Goal: Information Seeking & Learning: Learn about a topic

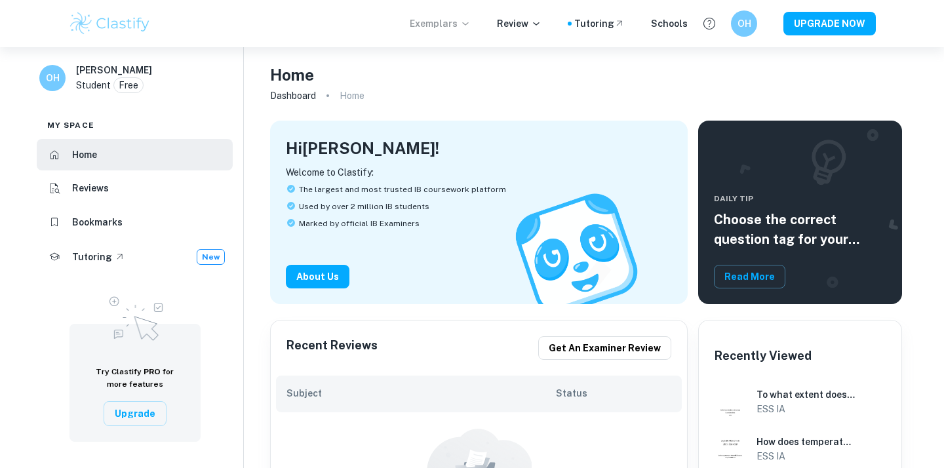
click at [455, 26] on p "Exemplars" at bounding box center [440, 23] width 61 height 14
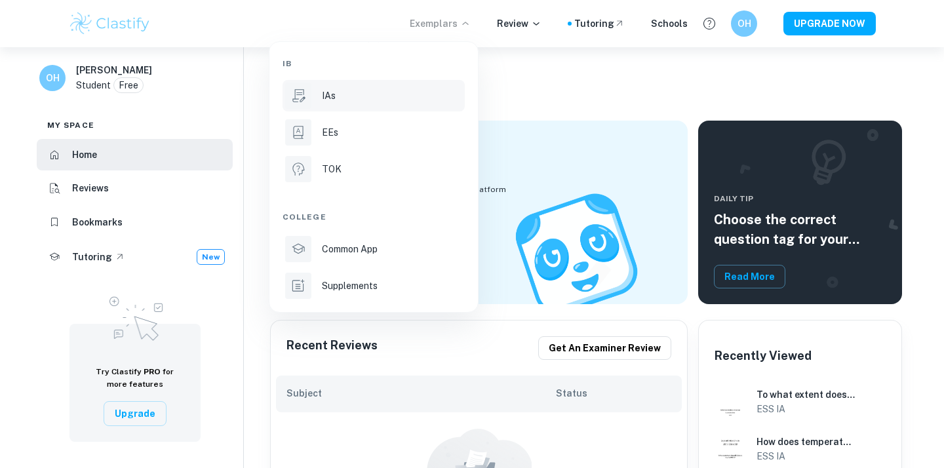
click at [337, 92] on div "IAs" at bounding box center [392, 96] width 140 height 14
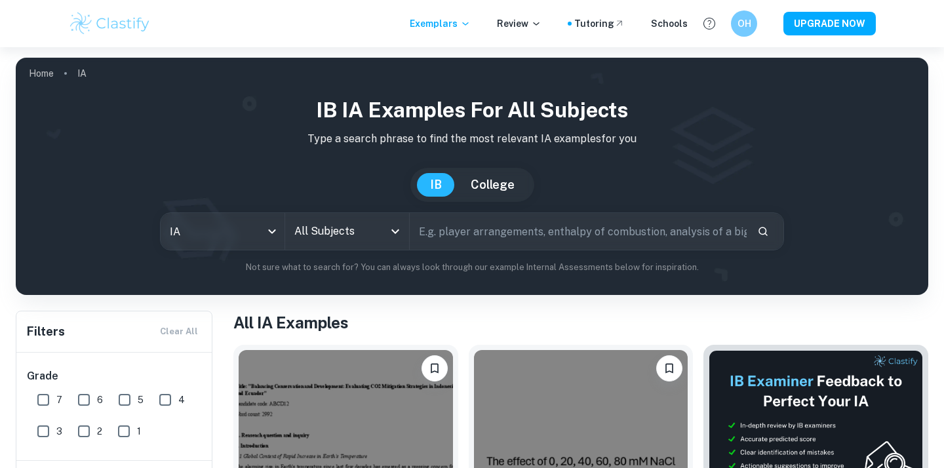
click at [397, 218] on div "All Subjects" at bounding box center [347, 231] width 124 height 37
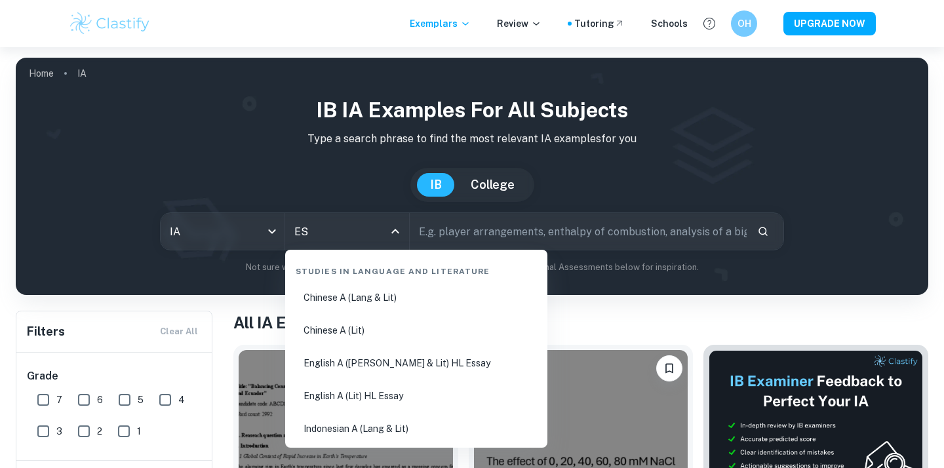
type input "ESS"
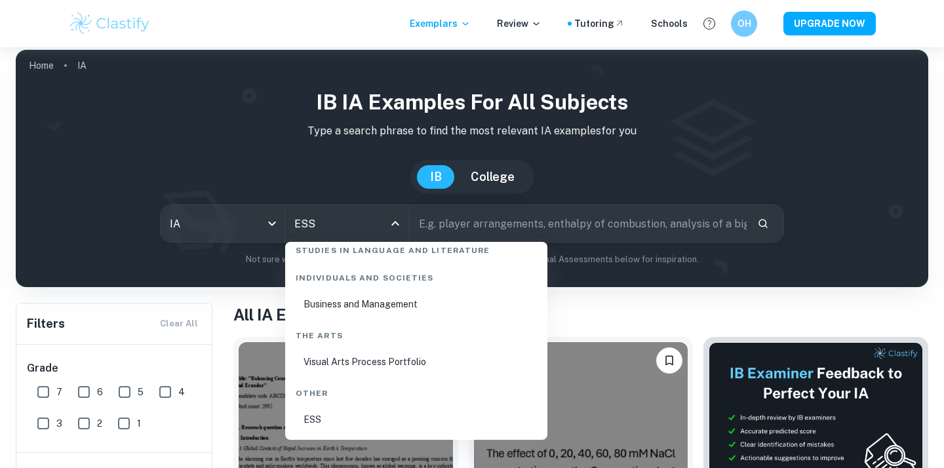
scroll to position [9, 0]
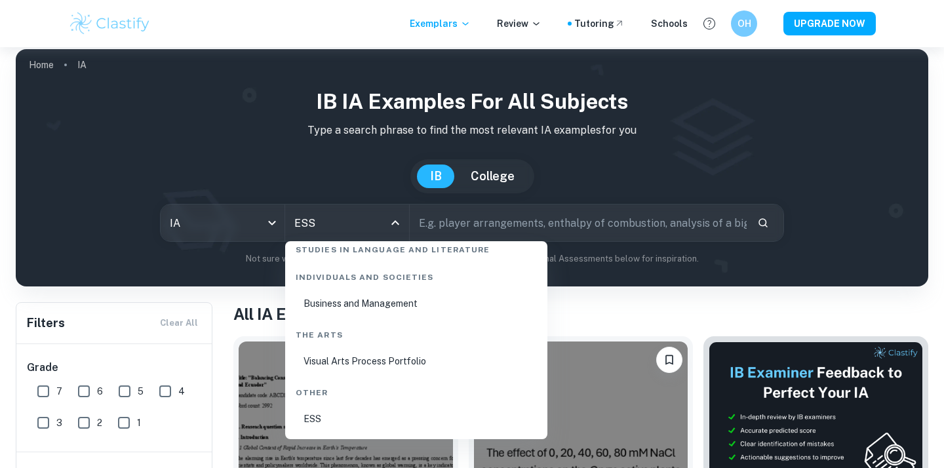
click at [322, 420] on li "ESS" at bounding box center [416, 419] width 252 height 30
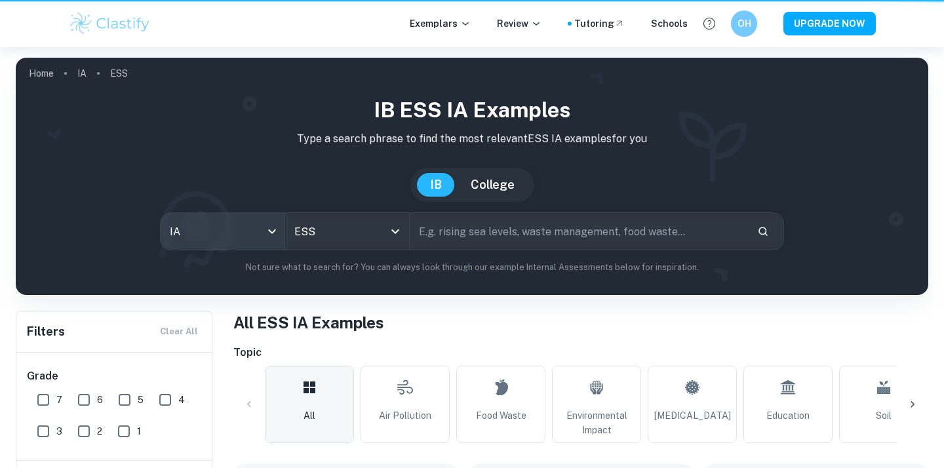
click at [214, 220] on body "We value your privacy We use cookies to enhance your browsing experience, serve…" at bounding box center [472, 281] width 944 height 468
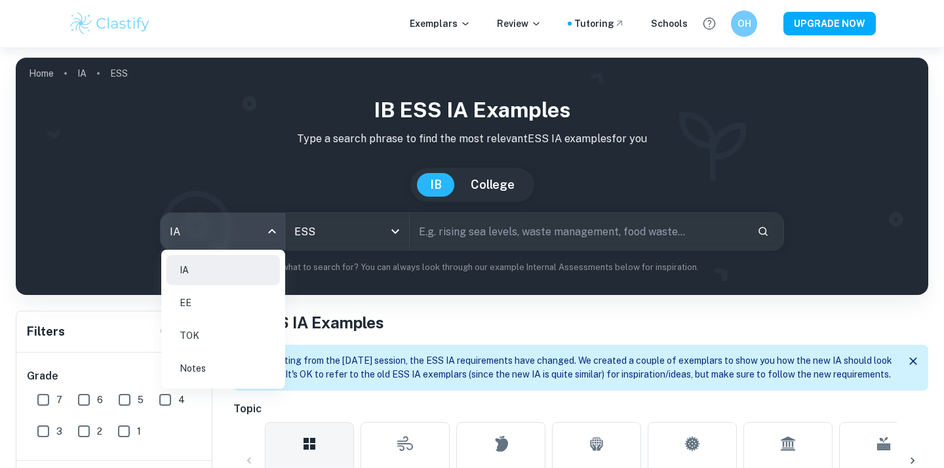
click at [279, 176] on div at bounding box center [472, 234] width 944 height 468
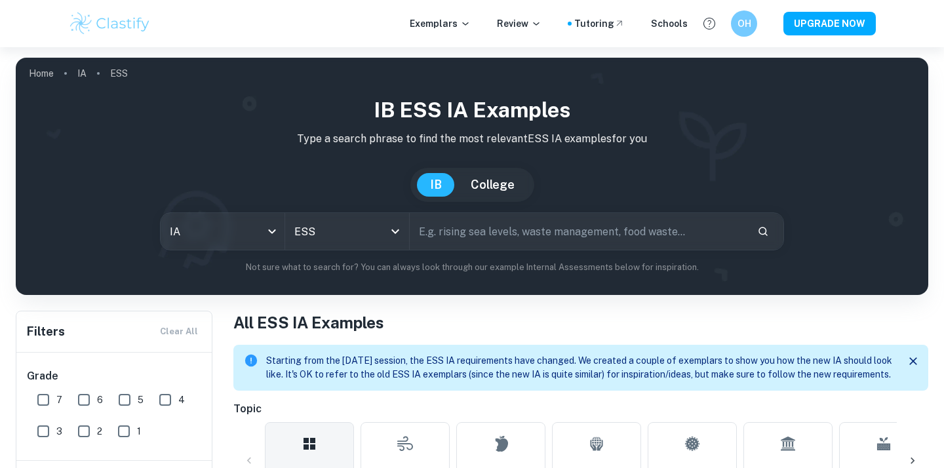
click at [459, 227] on input "text" at bounding box center [578, 231] width 337 height 37
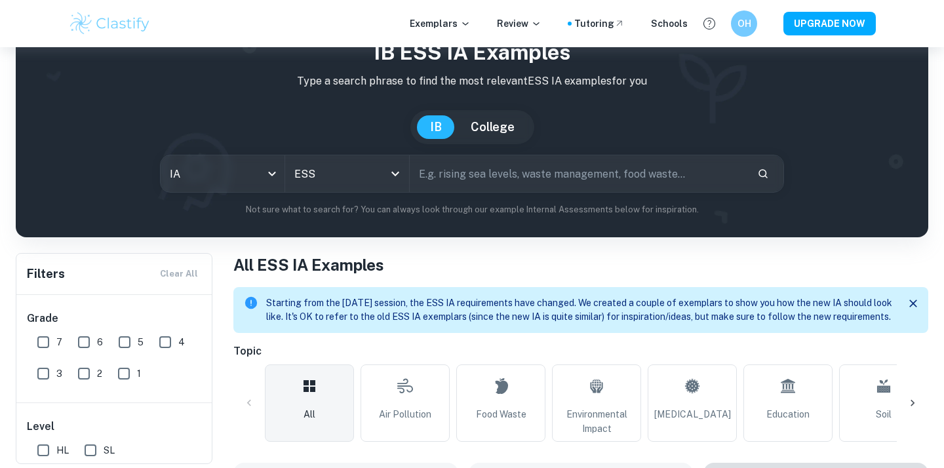
scroll to position [61, 0]
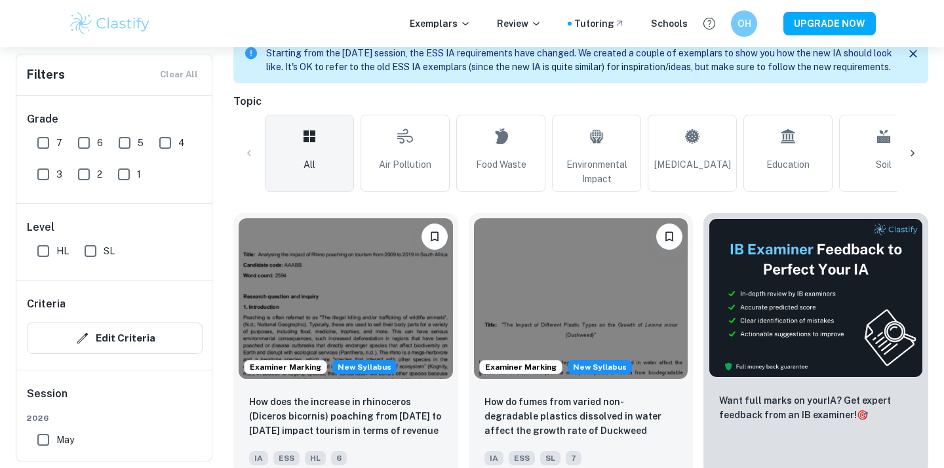
scroll to position [309, 0]
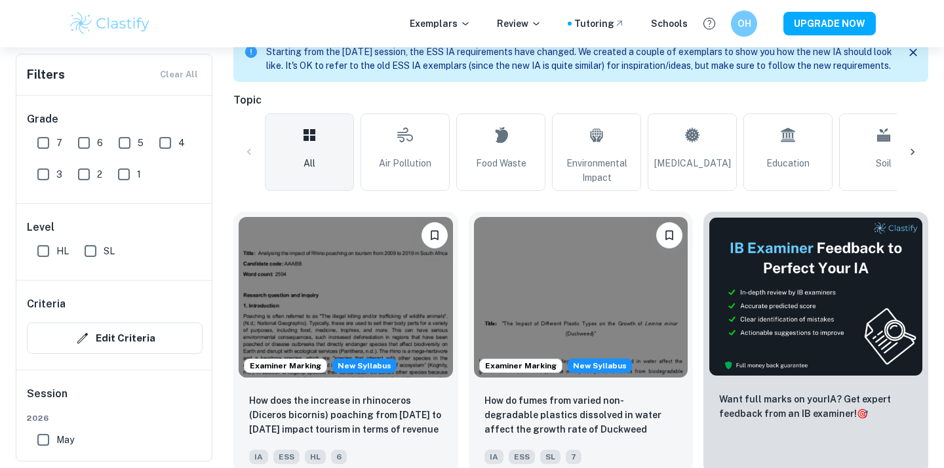
click at [43, 142] on input "7" at bounding box center [43, 143] width 26 height 26
checkbox input "true"
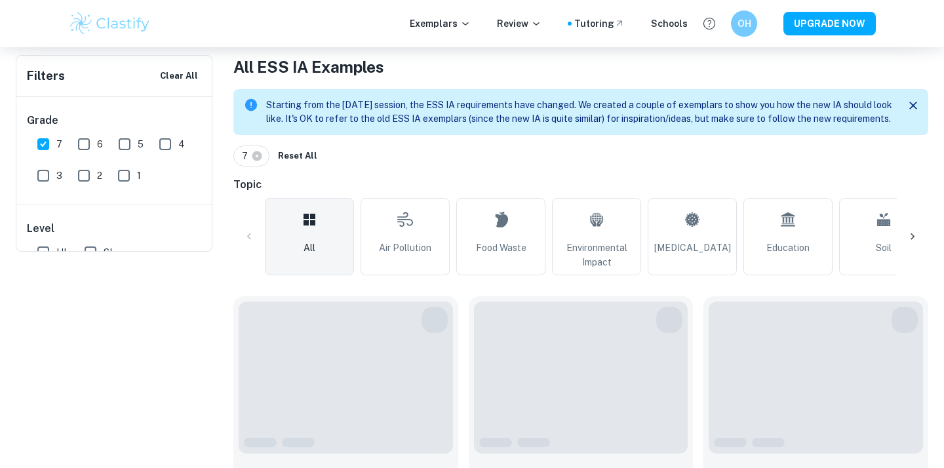
scroll to position [0, 0]
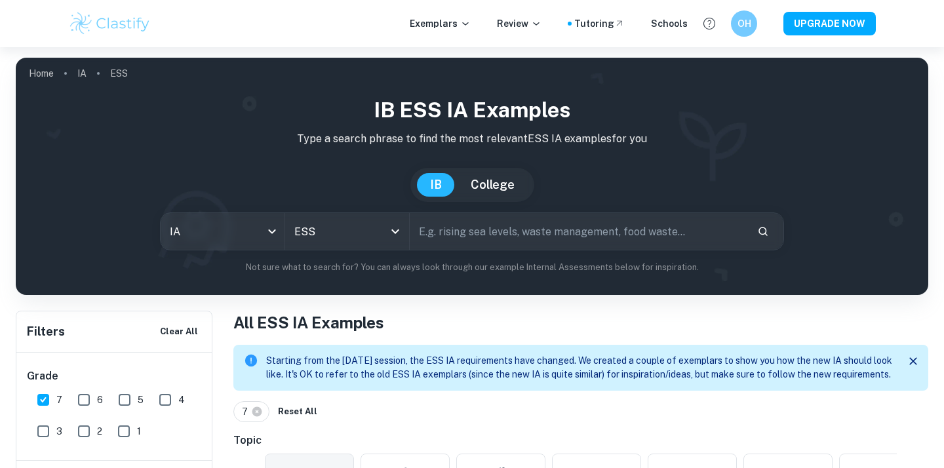
click at [303, 172] on div "[GEOGRAPHIC_DATA]" at bounding box center [472, 185] width 892 height 34
click at [524, 242] on input "text" at bounding box center [578, 231] width 337 height 37
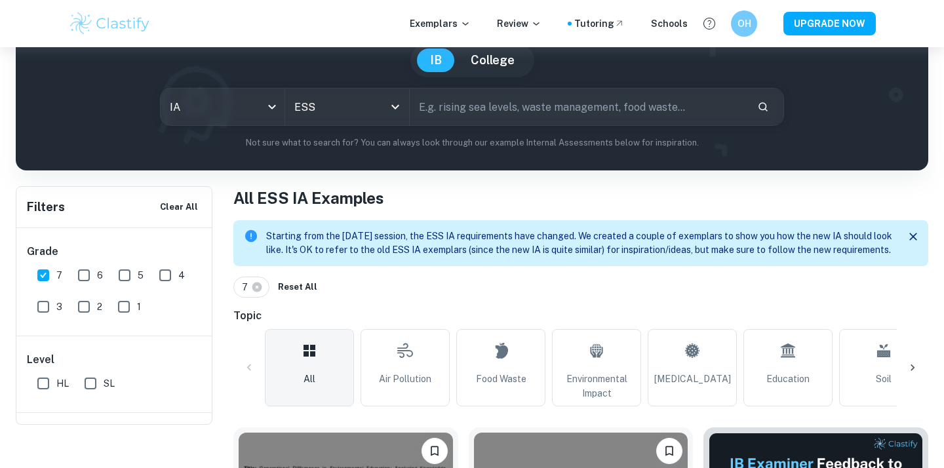
scroll to position [82, 0]
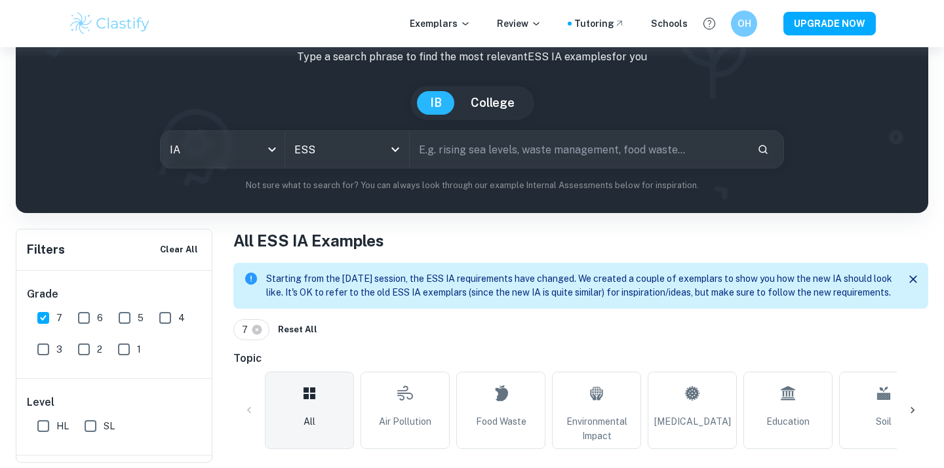
click at [476, 144] on input "text" at bounding box center [578, 149] width 337 height 37
type input "Natural Disasters"
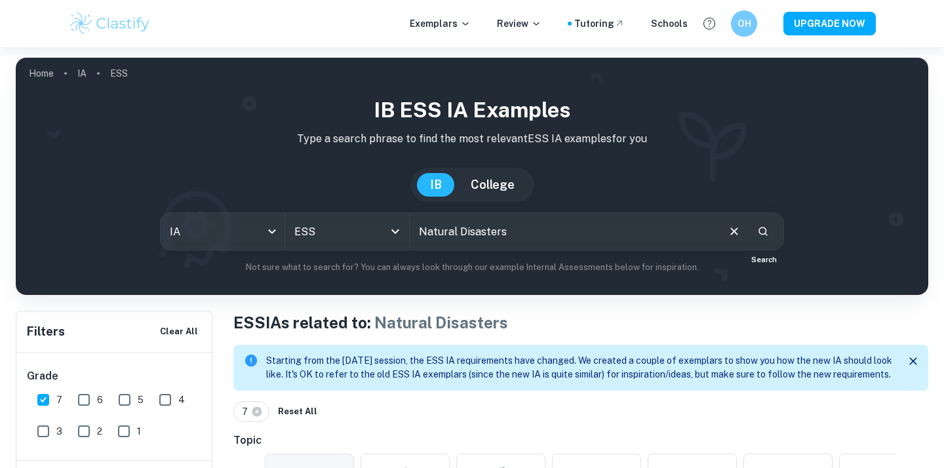
click at [759, 232] on icon "Search" at bounding box center [763, 231] width 9 height 9
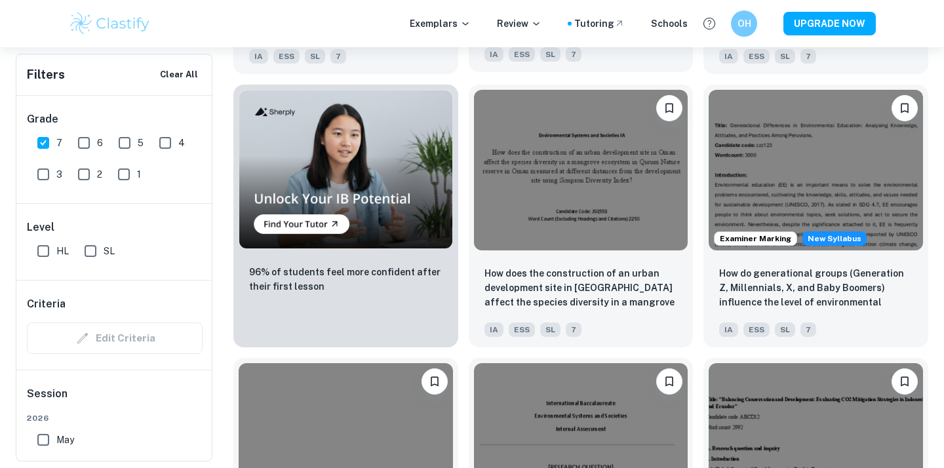
scroll to position [1023, 0]
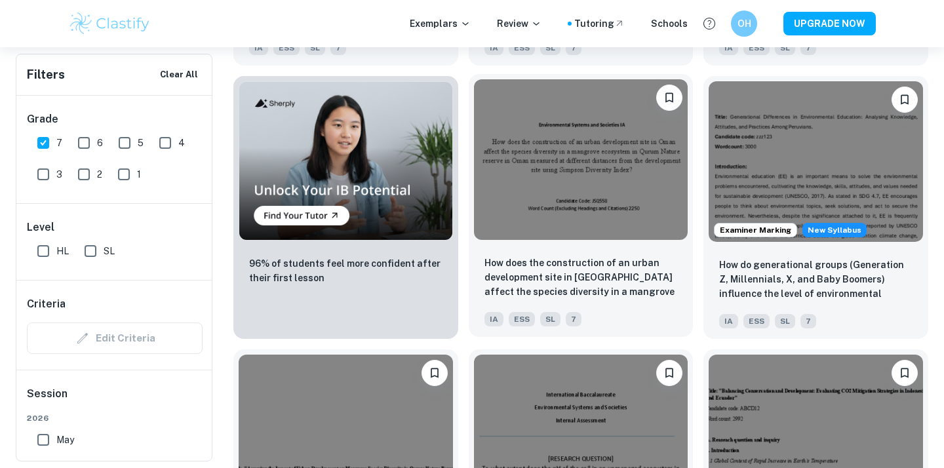
click at [563, 234] on img at bounding box center [581, 159] width 214 height 161
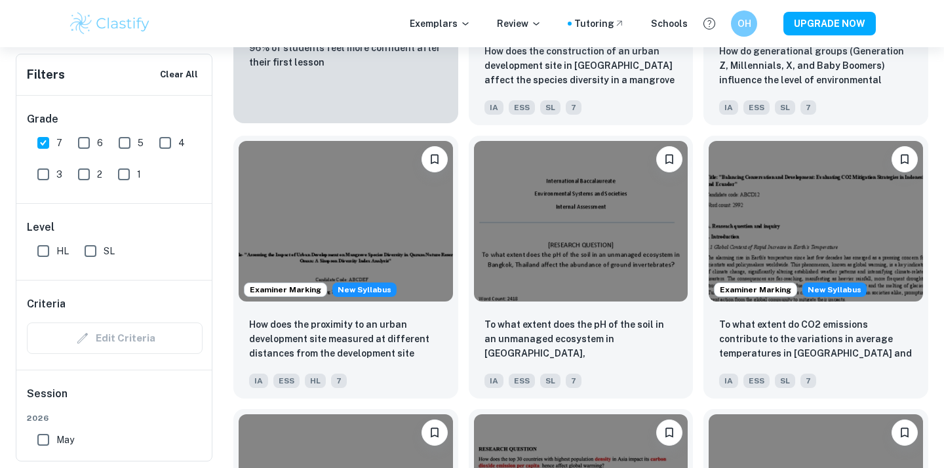
scroll to position [1183, 0]
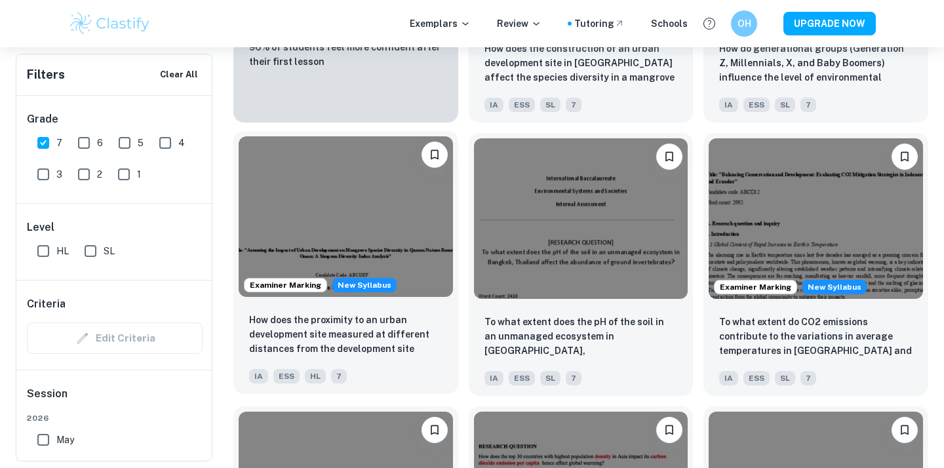
click at [416, 239] on img at bounding box center [346, 216] width 214 height 161
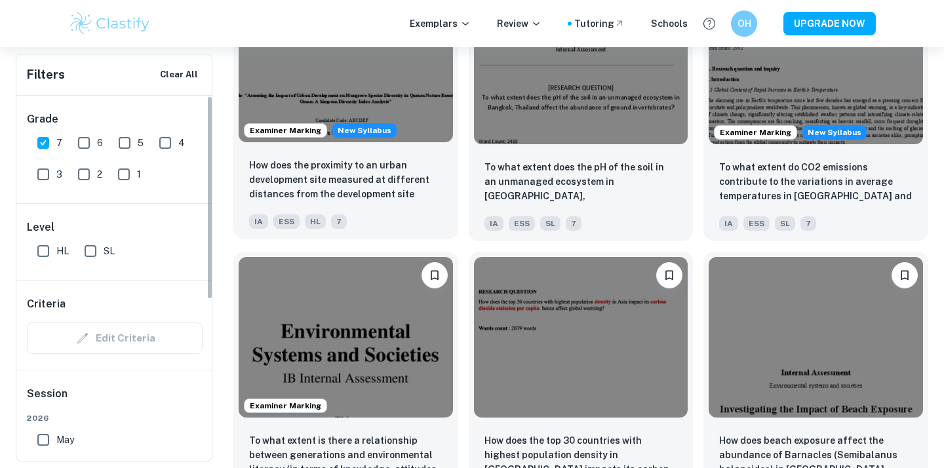
scroll to position [1352, 0]
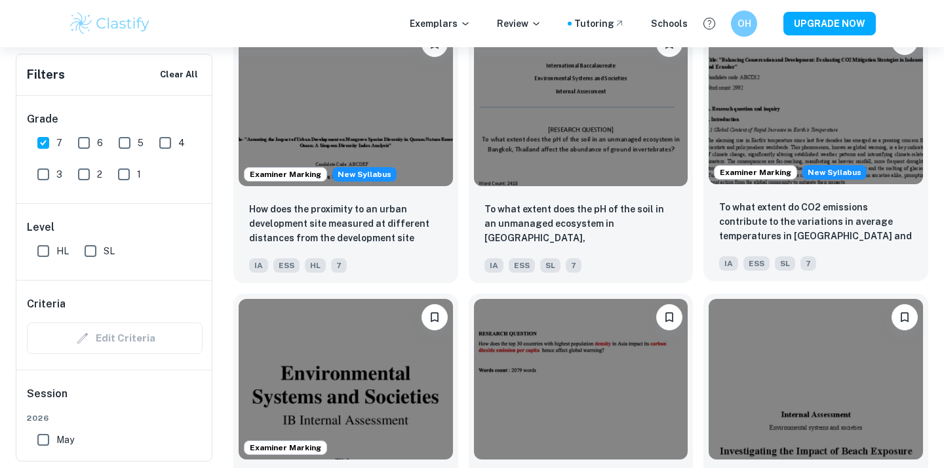
click at [774, 140] on img at bounding box center [816, 104] width 214 height 161
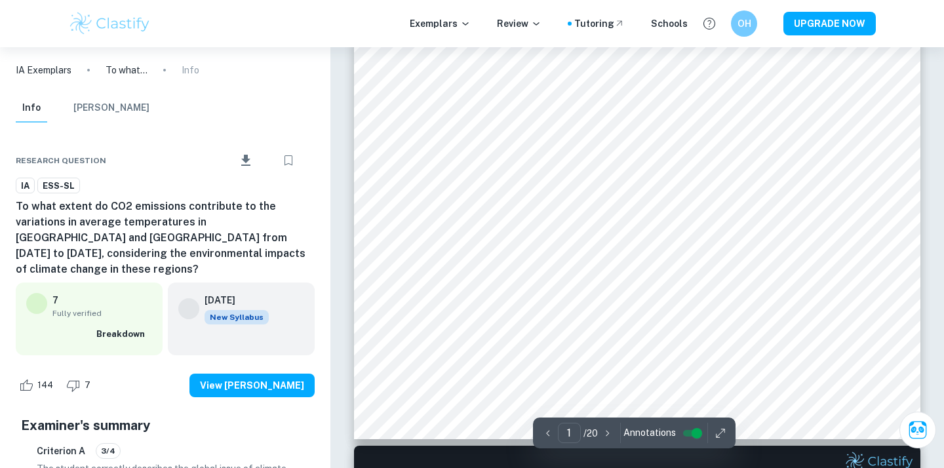
scroll to position [380, 0]
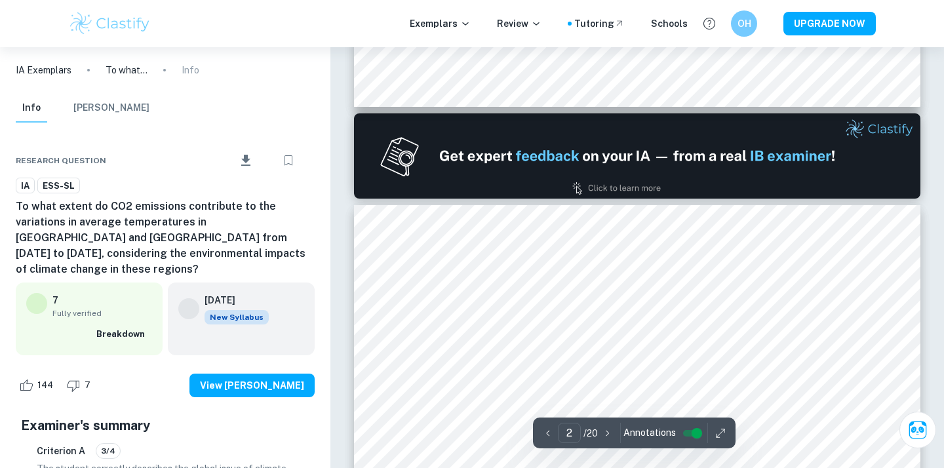
type input "1"
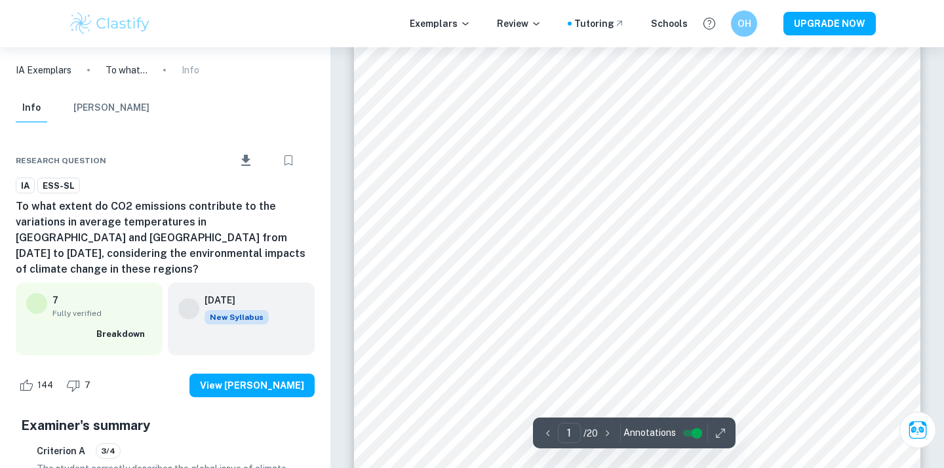
scroll to position [0, 0]
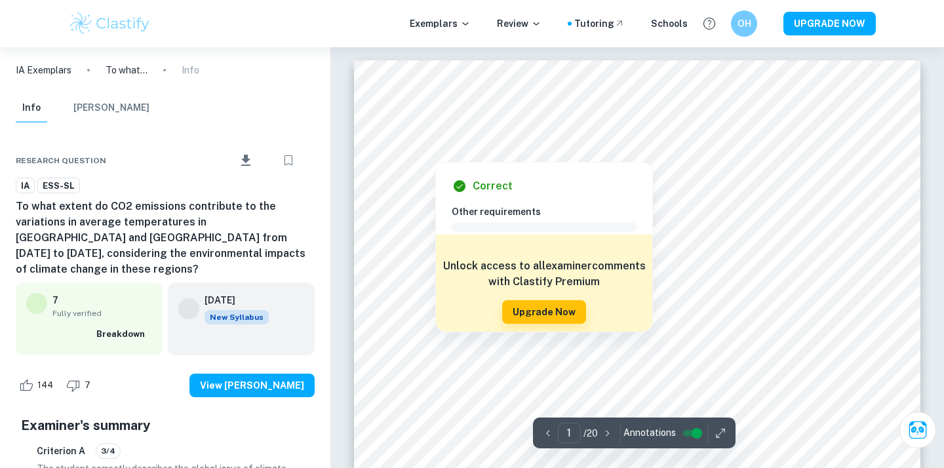
click at [485, 140] on div at bounding box center [637, 139] width 467 height 15
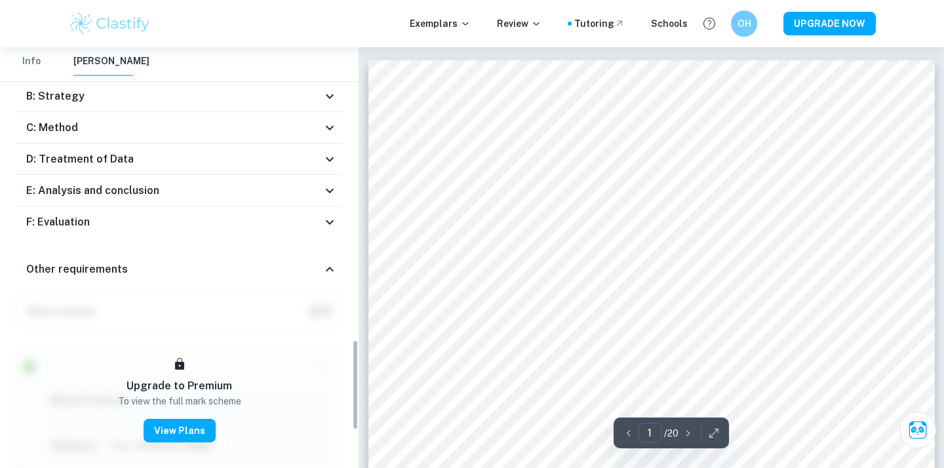
scroll to position [1354, 0]
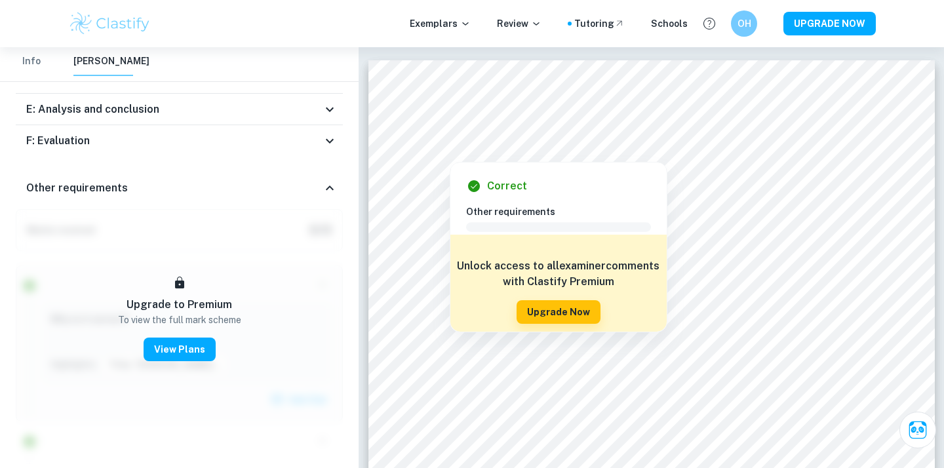
click at [496, 226] on span at bounding box center [558, 227] width 185 height 9
click at [491, 218] on h6 "Other requirements" at bounding box center [563, 212] width 195 height 14
click at [491, 214] on h6 "Other requirements" at bounding box center [563, 212] width 195 height 14
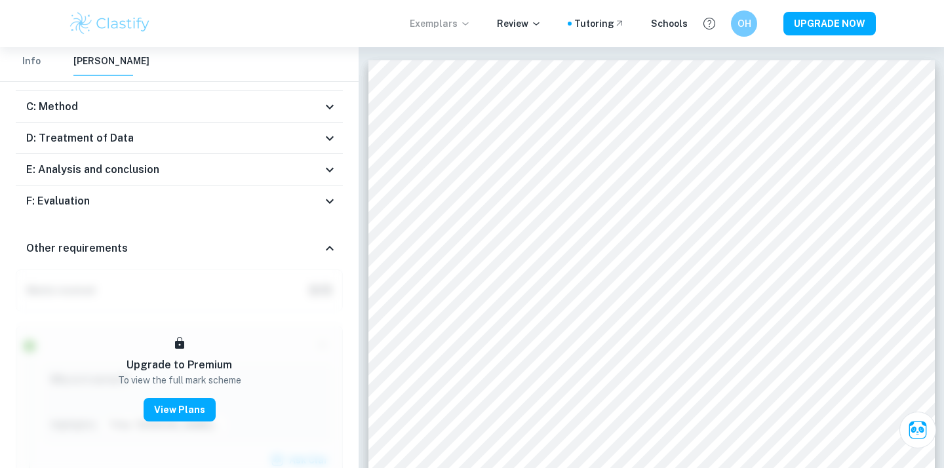
click at [450, 26] on p "Exemplars" at bounding box center [440, 23] width 61 height 14
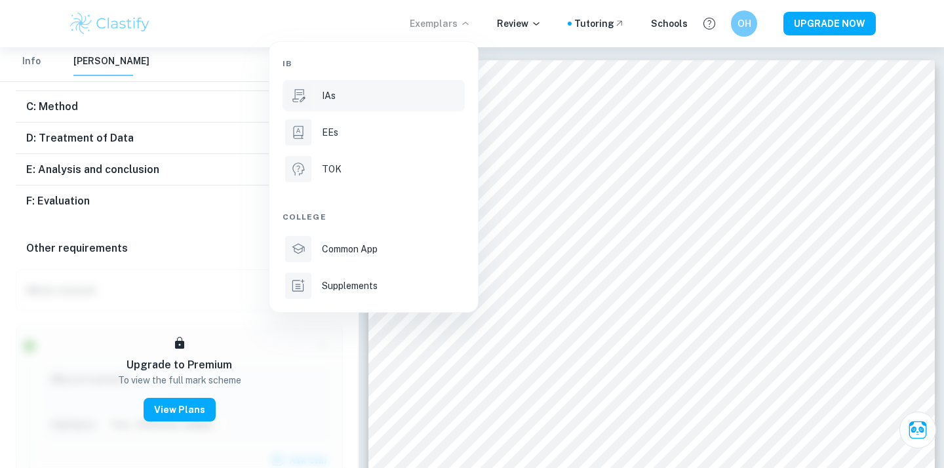
click at [331, 95] on p "IAs" at bounding box center [329, 96] width 14 height 14
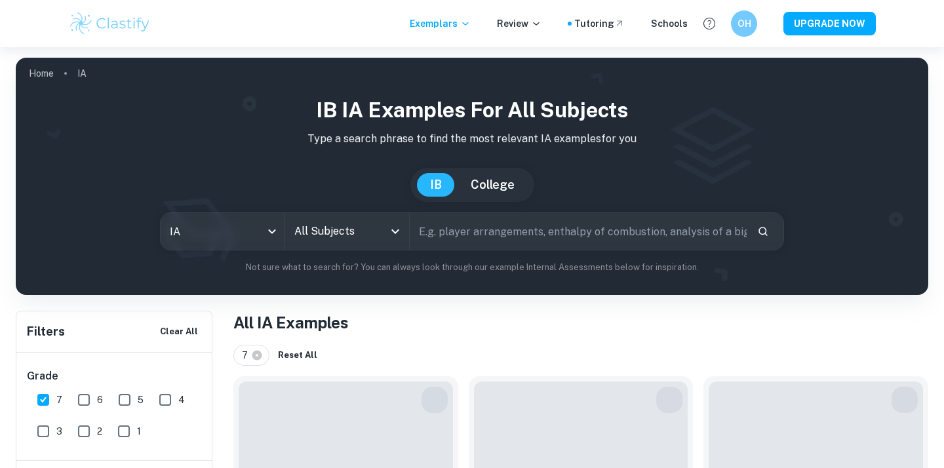
click at [358, 237] on input "All Subjects" at bounding box center [337, 231] width 92 height 25
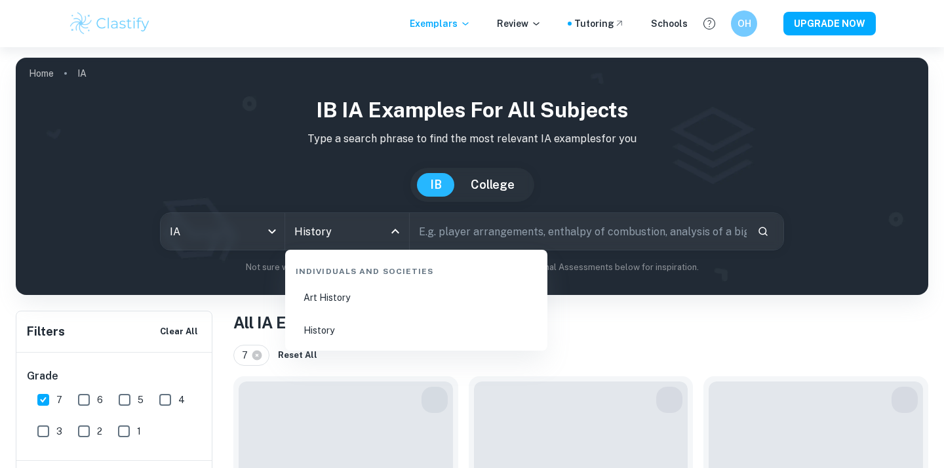
click at [319, 325] on li "History" at bounding box center [416, 330] width 252 height 30
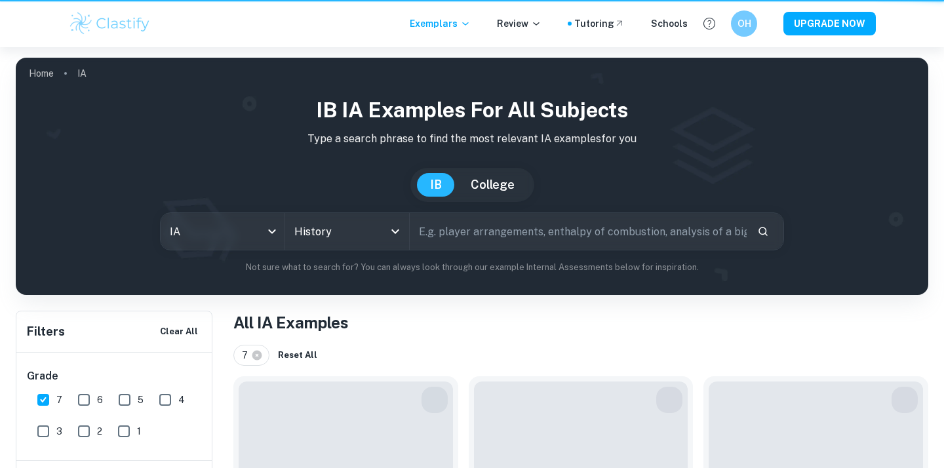
type input "History"
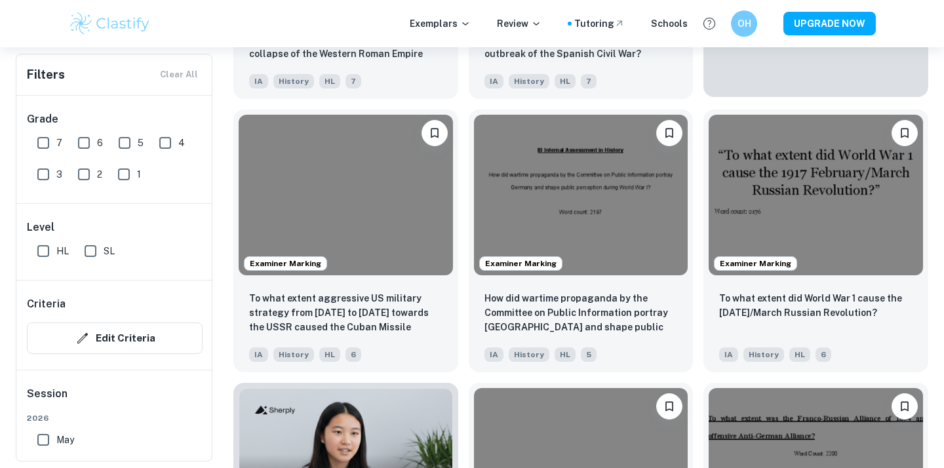
scroll to position [643, 0]
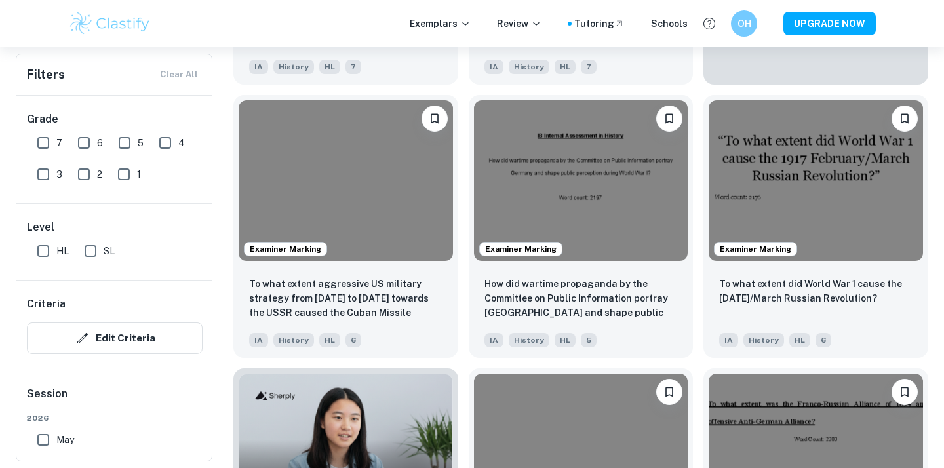
click at [49, 146] on input "7" at bounding box center [43, 143] width 26 height 26
checkbox input "true"
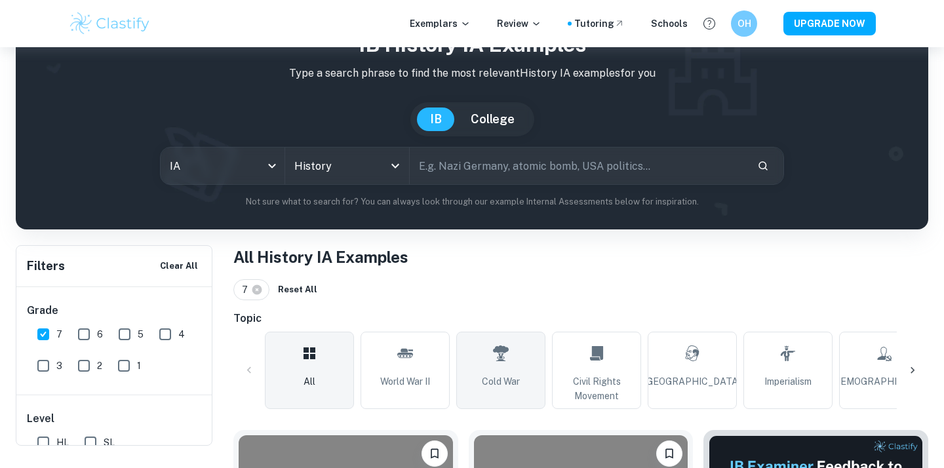
scroll to position [66, 0]
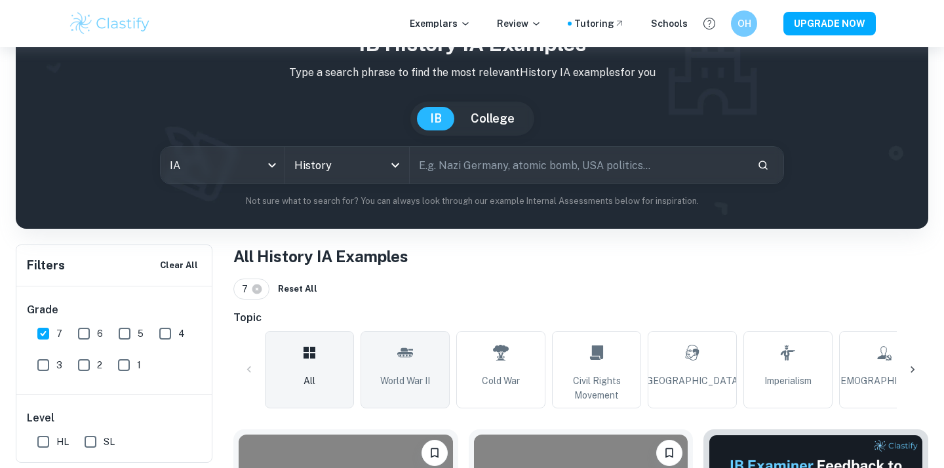
click at [418, 384] on span "World War II" at bounding box center [405, 381] width 50 height 14
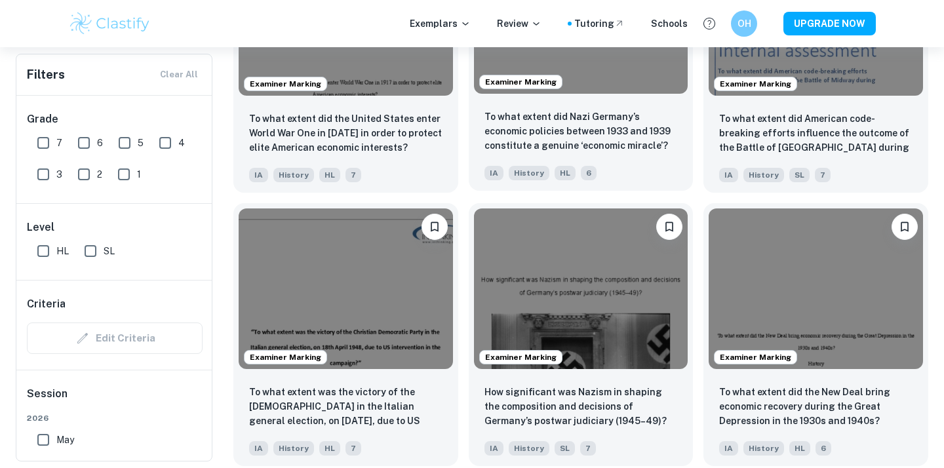
scroll to position [1355, 0]
click at [49, 140] on input "7" at bounding box center [43, 143] width 26 height 26
checkbox input "true"
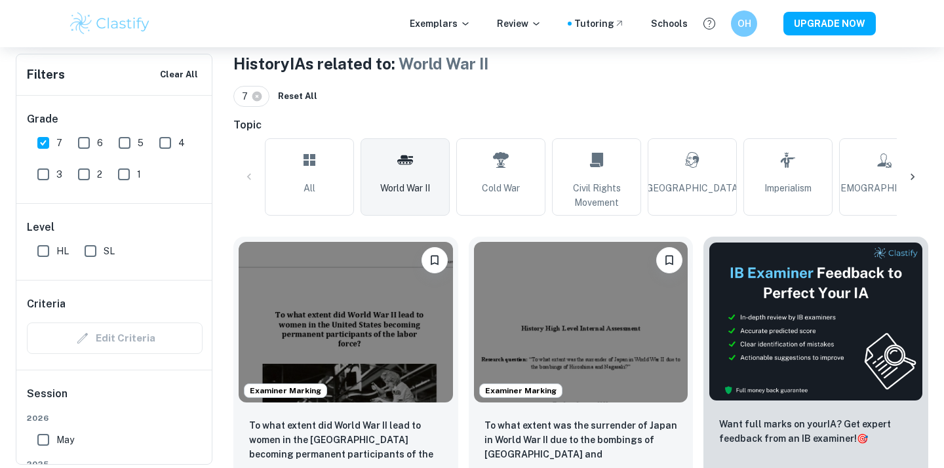
scroll to position [0, 0]
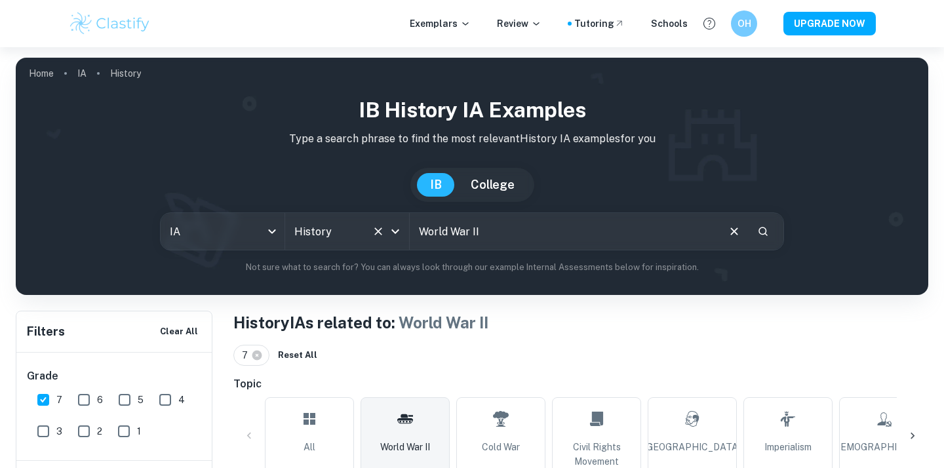
drag, startPoint x: 503, startPoint y: 224, endPoint x: 407, endPoint y: 228, distance: 95.8
click at [407, 228] on div "IA ia All Subjects History All Subjects World War II ​" at bounding box center [472, 231] width 624 height 38
type input "Chinese Civil War"
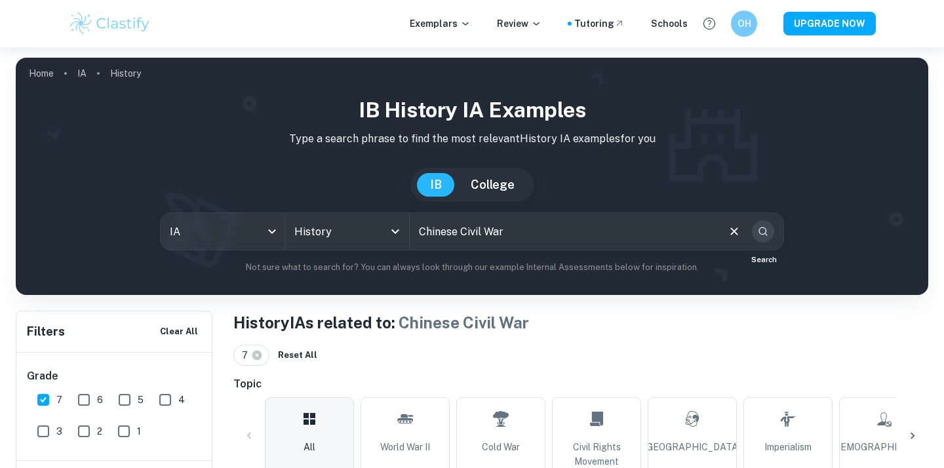
click at [757, 229] on icon "Search" at bounding box center [763, 232] width 12 height 12
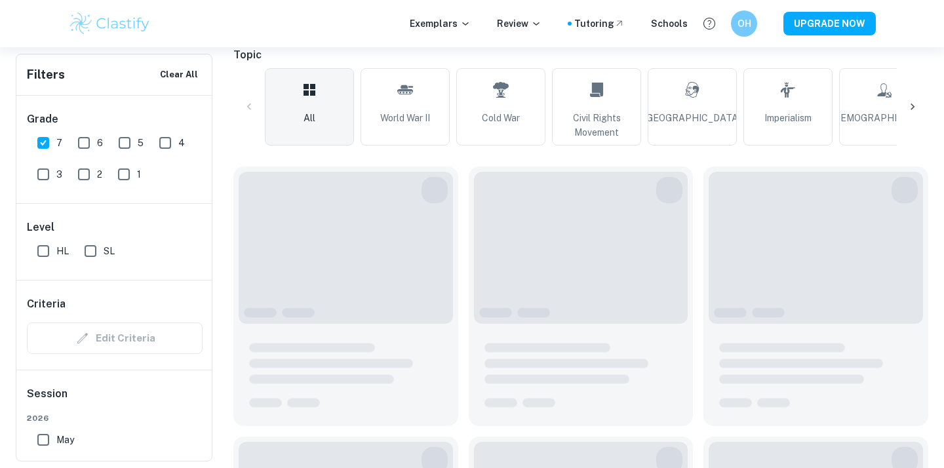
scroll to position [333, 0]
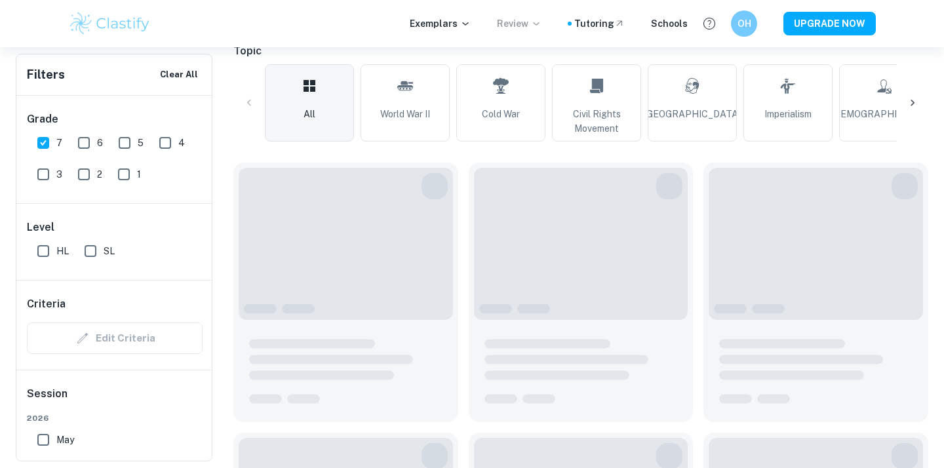
click at [530, 29] on p "Review" at bounding box center [519, 23] width 45 height 14
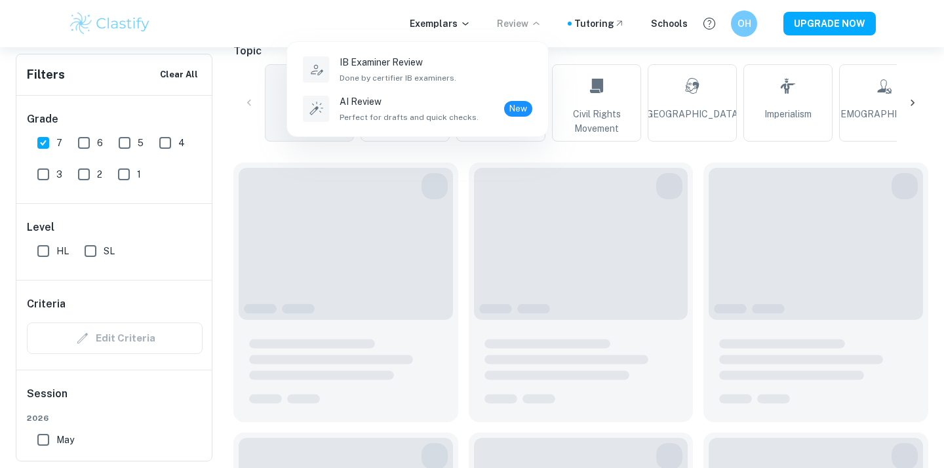
click at [530, 29] on div at bounding box center [472, 234] width 944 height 468
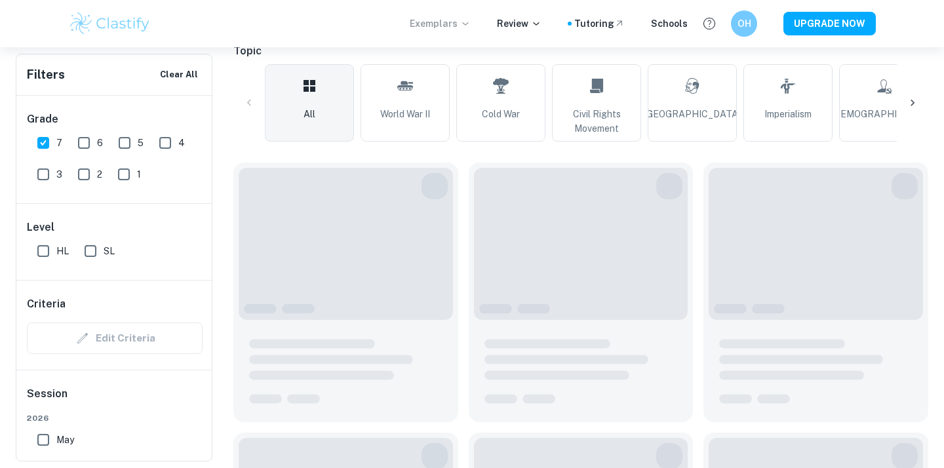
click at [457, 21] on p "Exemplars" at bounding box center [440, 23] width 61 height 14
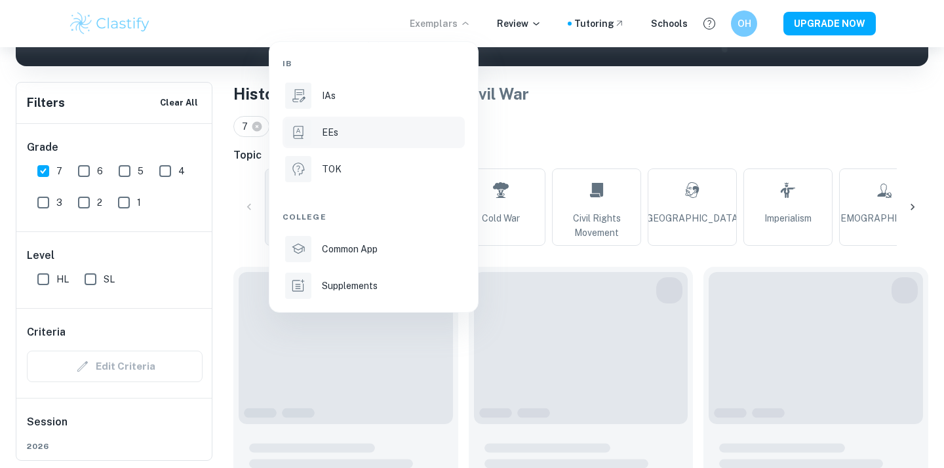
scroll to position [226, 0]
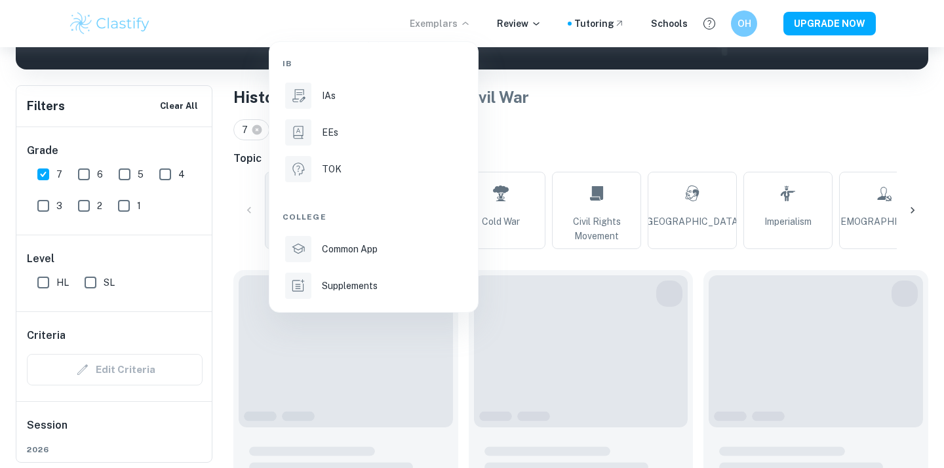
click at [473, 25] on div at bounding box center [472, 234] width 944 height 468
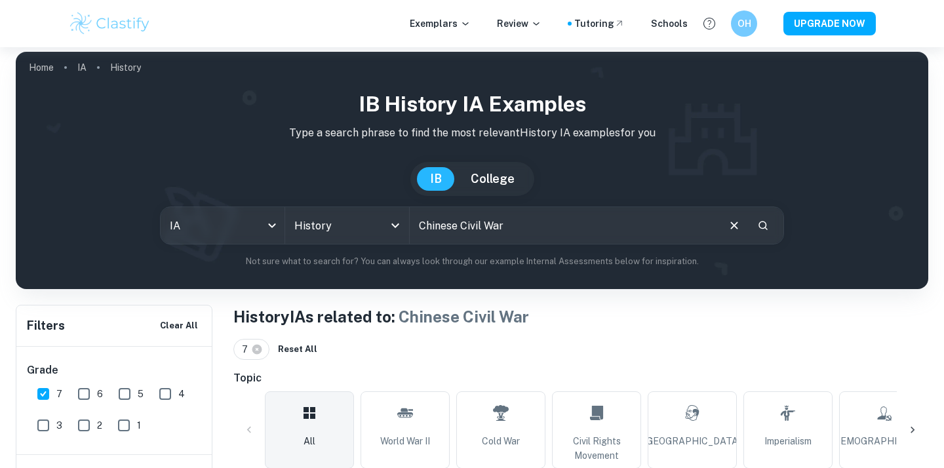
click at [498, 383] on h6 "Topic" at bounding box center [580, 378] width 695 height 16
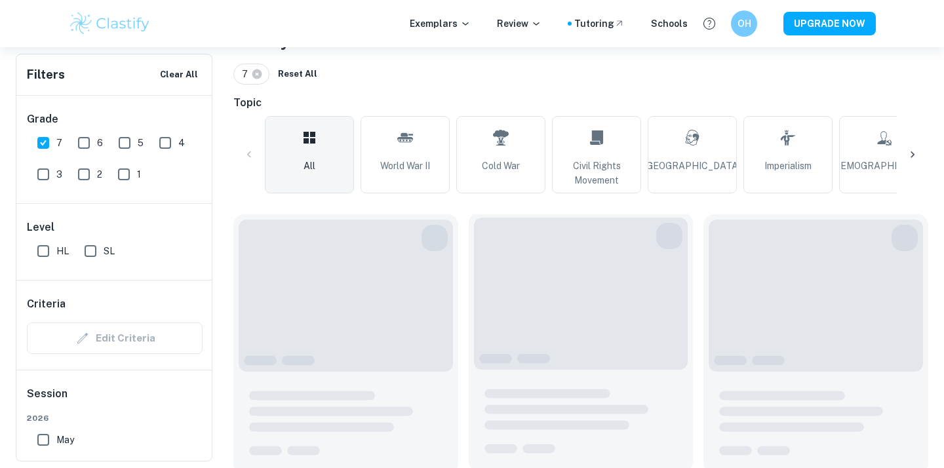
scroll to position [287, 0]
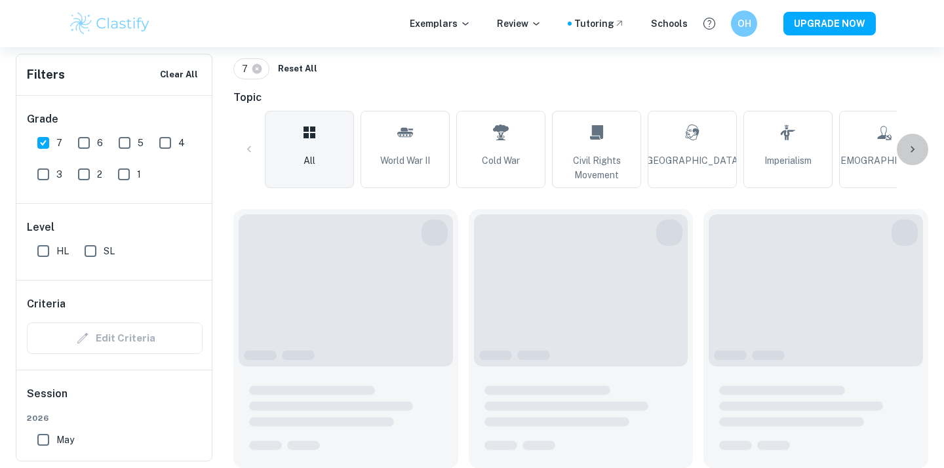
click at [915, 144] on icon at bounding box center [912, 149] width 13 height 13
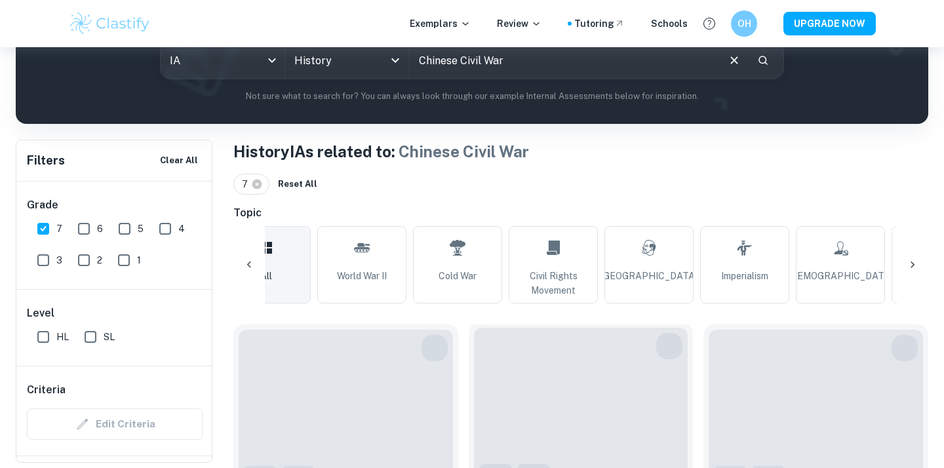
scroll to position [90, 0]
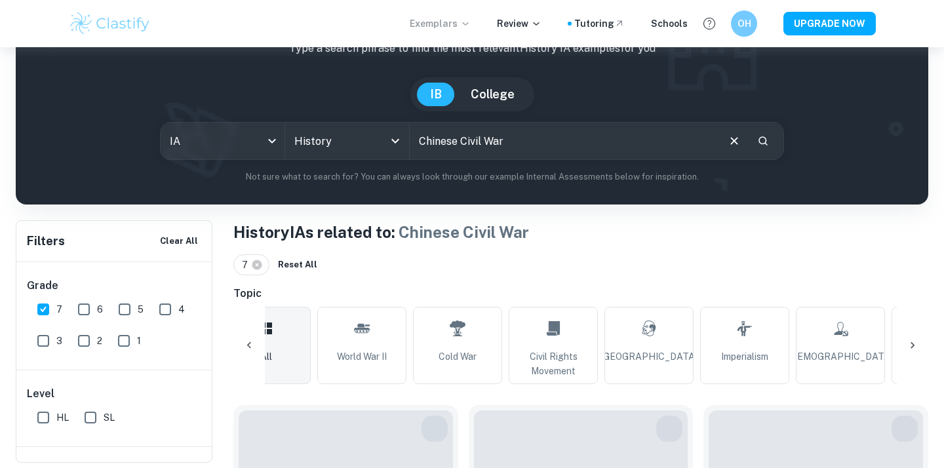
click at [464, 25] on p "Exemplars" at bounding box center [440, 23] width 61 height 14
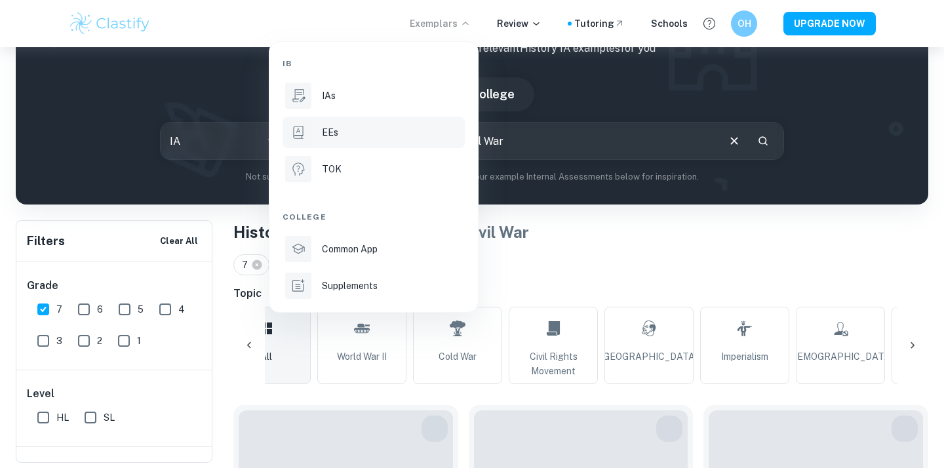
click at [342, 136] on div "EEs" at bounding box center [392, 132] width 140 height 14
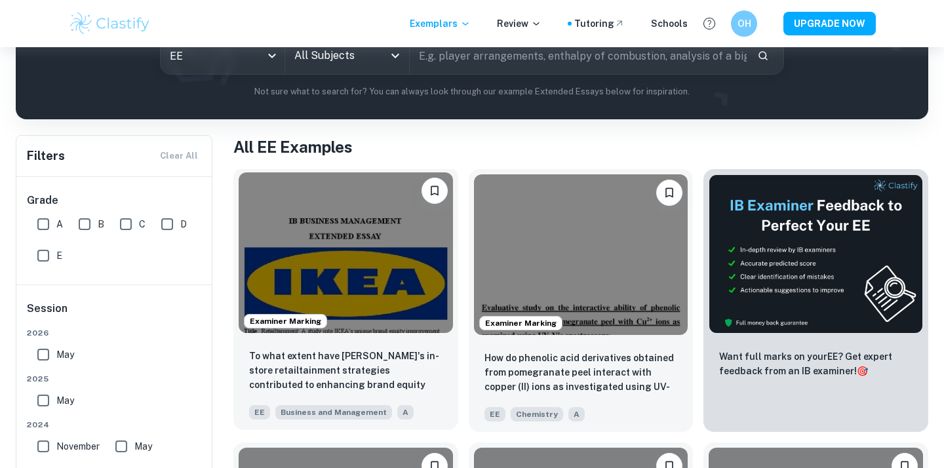
scroll to position [177, 0]
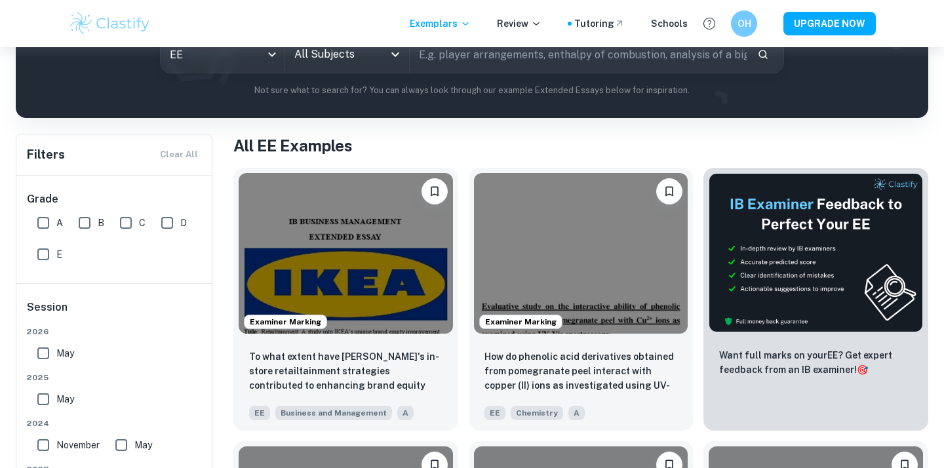
click at [50, 218] on input "A" at bounding box center [43, 223] width 26 height 26
checkbox input "true"
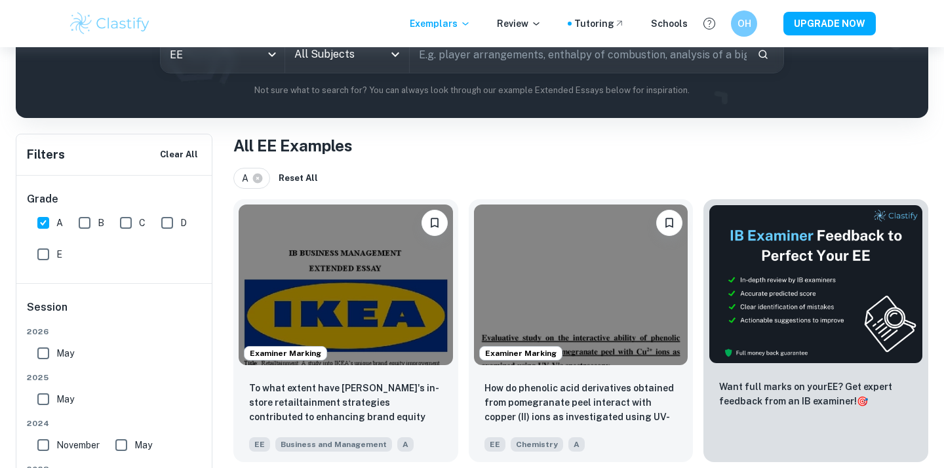
scroll to position [96, 0]
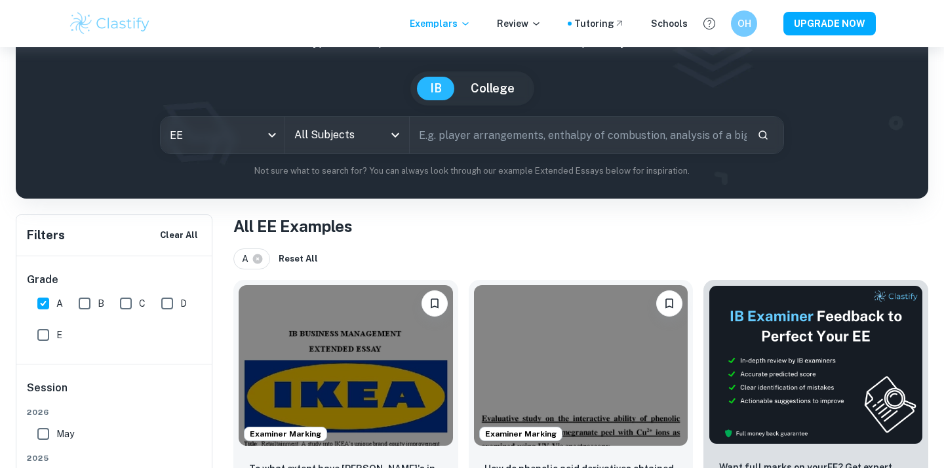
click at [386, 140] on div at bounding box center [394, 135] width 17 height 18
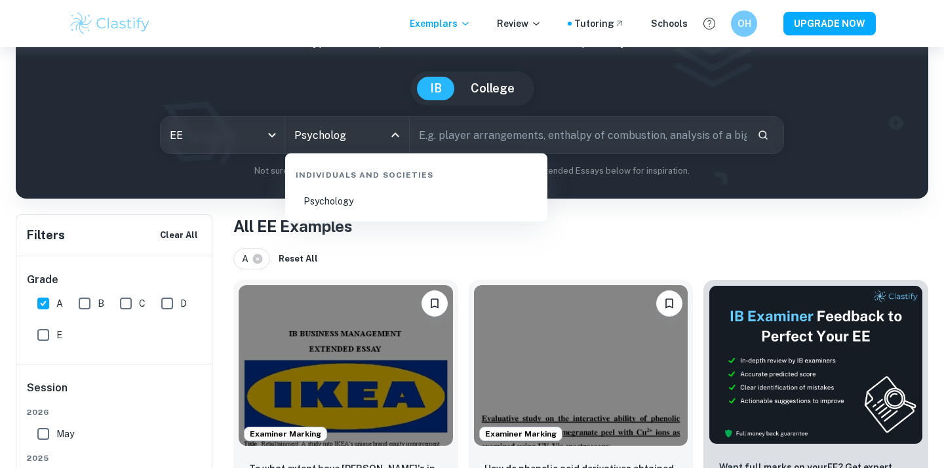
type input "Psychology"
click at [334, 196] on li "Psychology" at bounding box center [416, 201] width 252 height 30
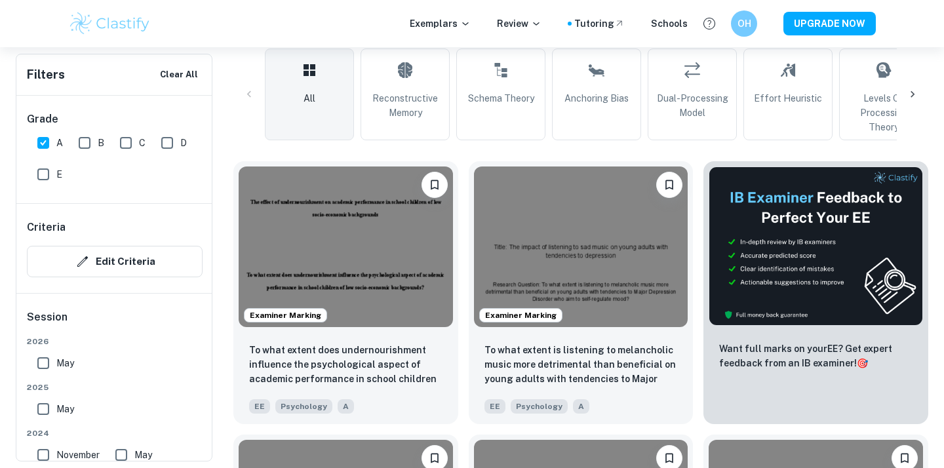
scroll to position [350, 0]
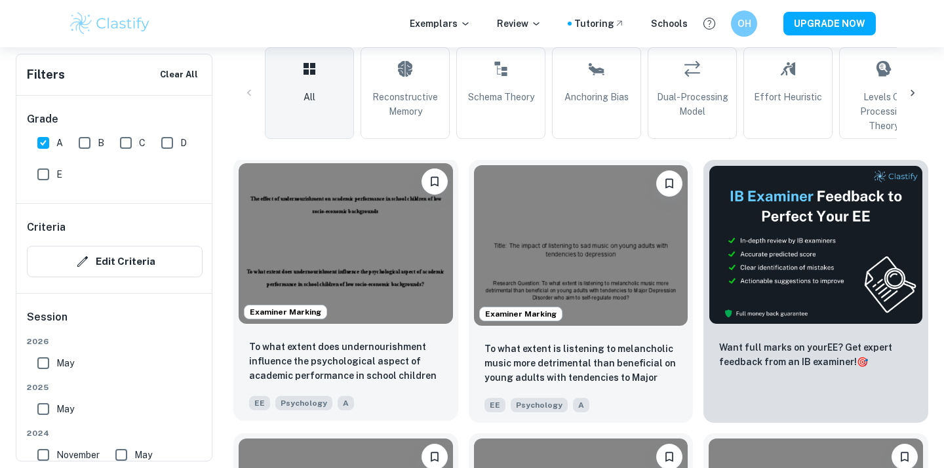
click at [408, 316] on img at bounding box center [346, 243] width 214 height 161
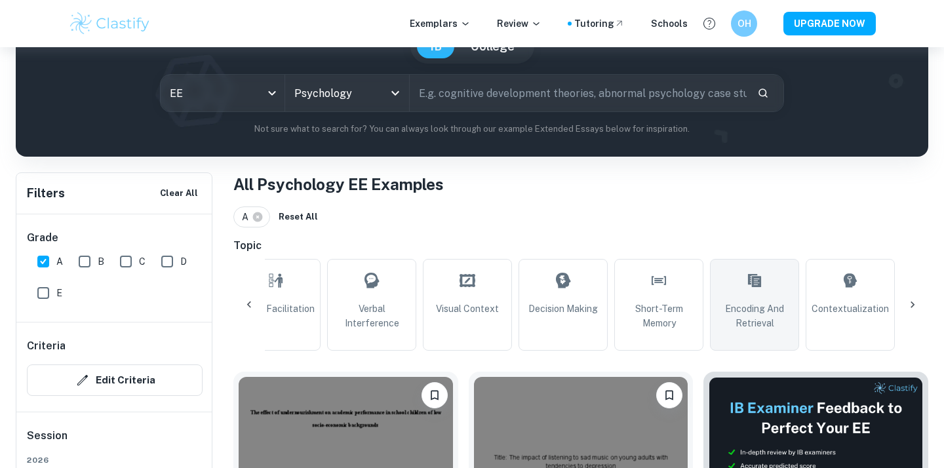
scroll to position [0, 1372]
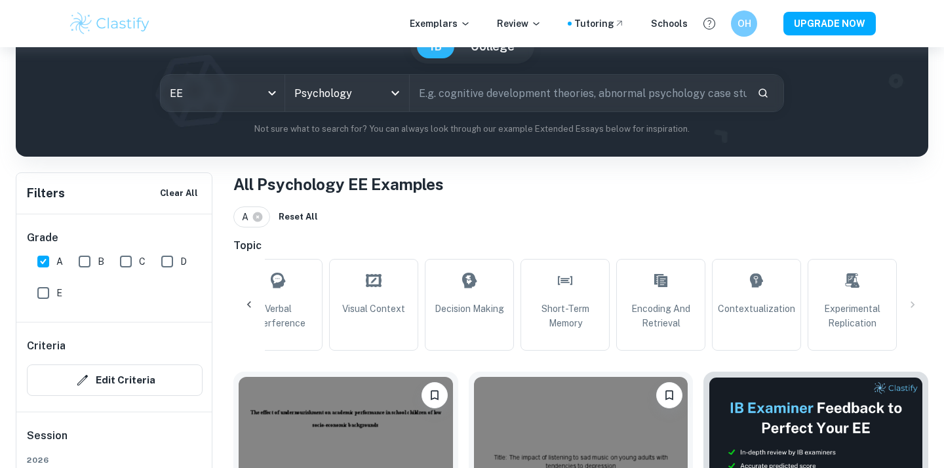
click at [494, 107] on input "text" at bounding box center [578, 93] width 337 height 37
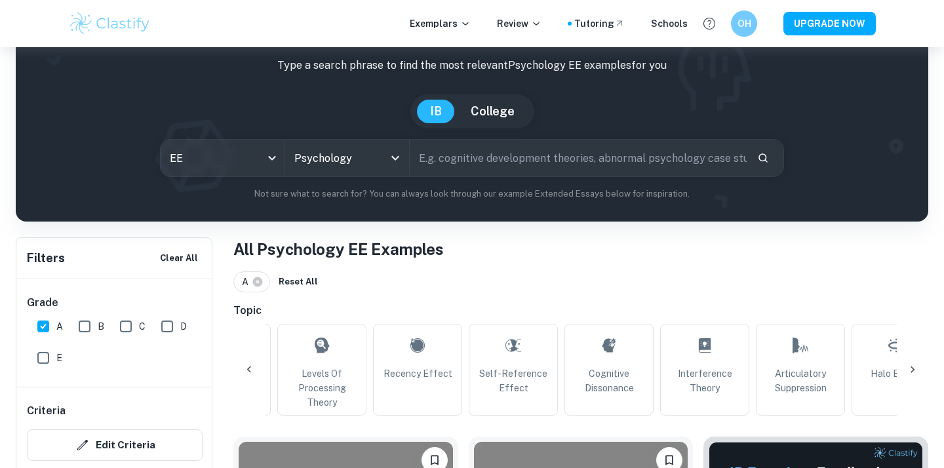
scroll to position [75, 0]
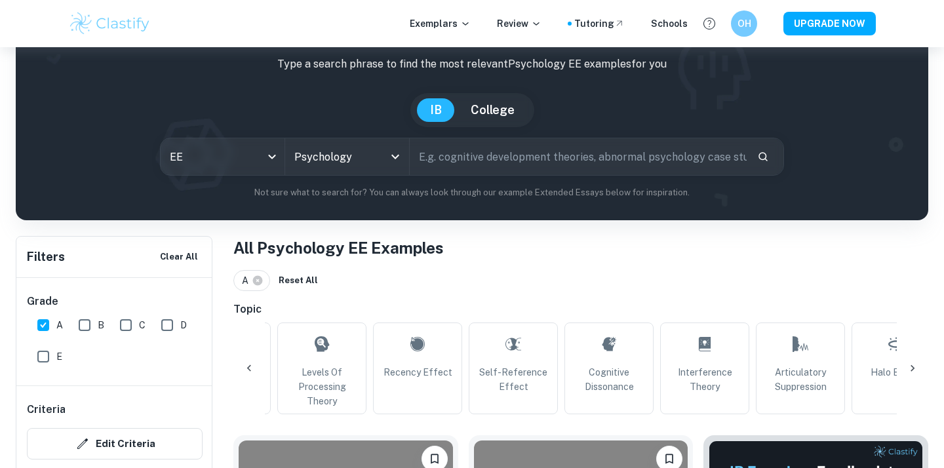
click at [454, 165] on input "text" at bounding box center [578, 156] width 337 height 37
type input "nutrition"
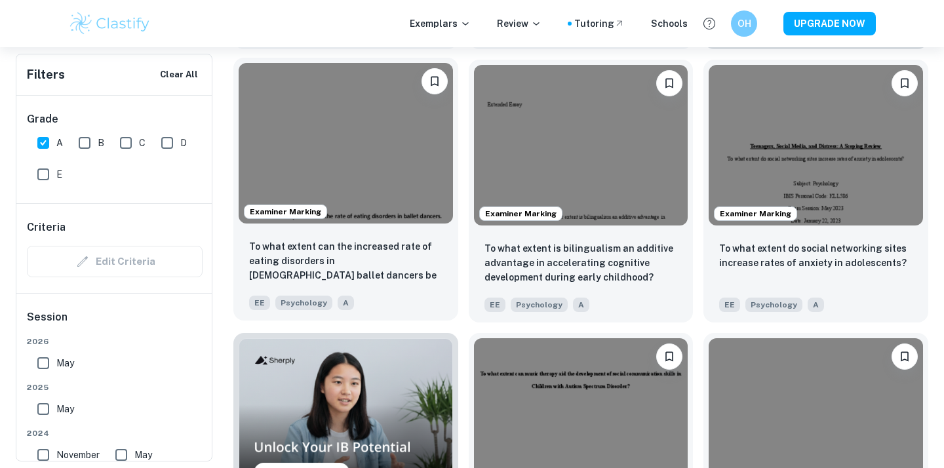
scroll to position [725, 0]
click at [462, 324] on div "Examiner Marking To what extent can music therapy aid the development of social…" at bounding box center [575, 458] width 235 height 273
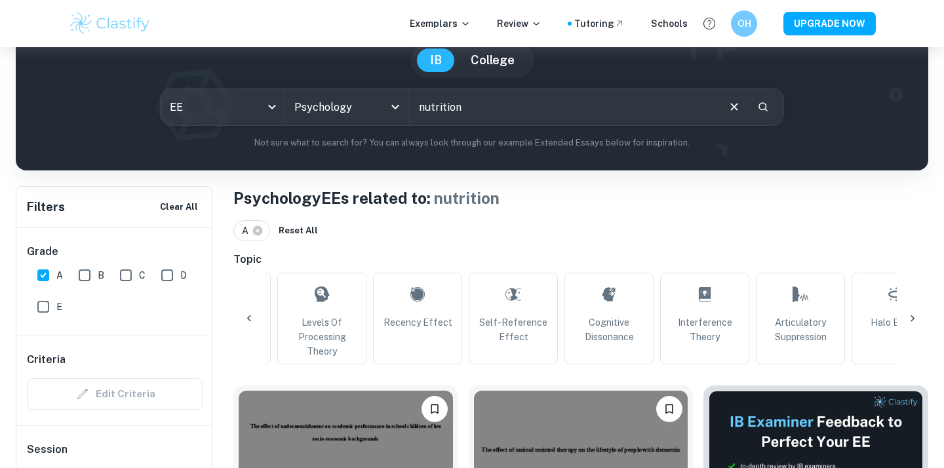
scroll to position [0, 0]
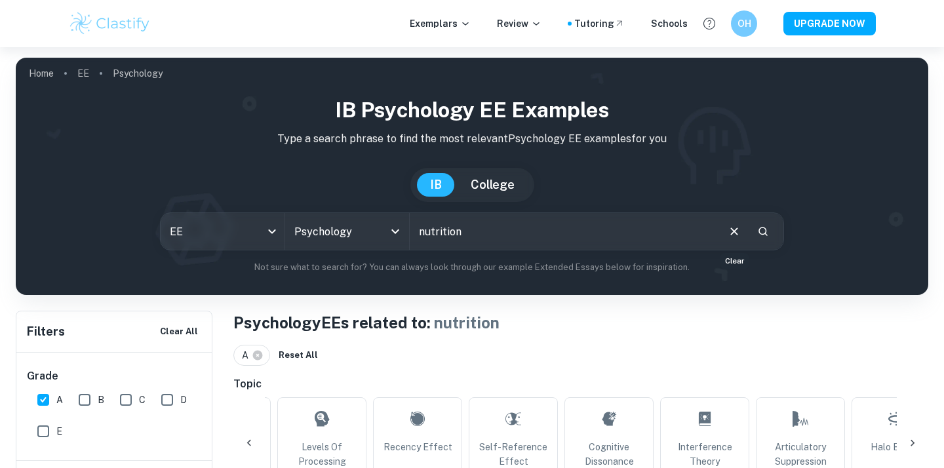
click at [735, 230] on icon "Clear" at bounding box center [733, 231] width 7 height 7
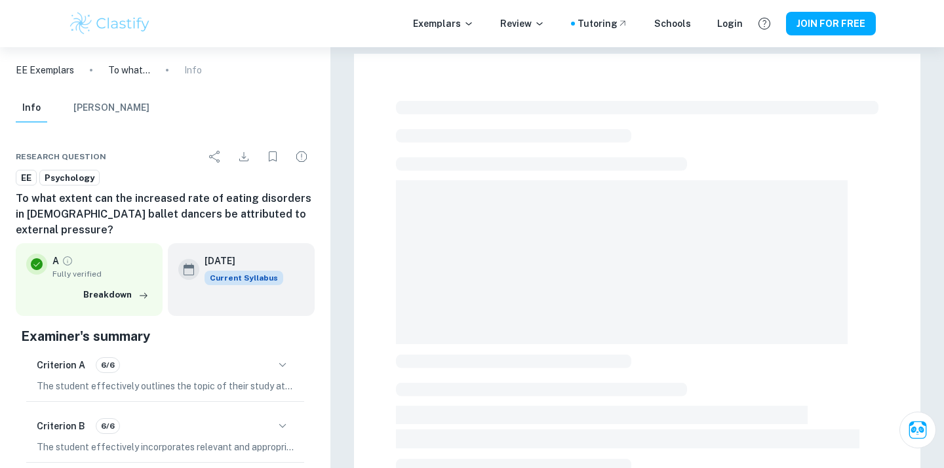
click at [384, 310] on div at bounding box center [637, 455] width 567 height 802
click at [397, 262] on span at bounding box center [622, 262] width 452 height 164
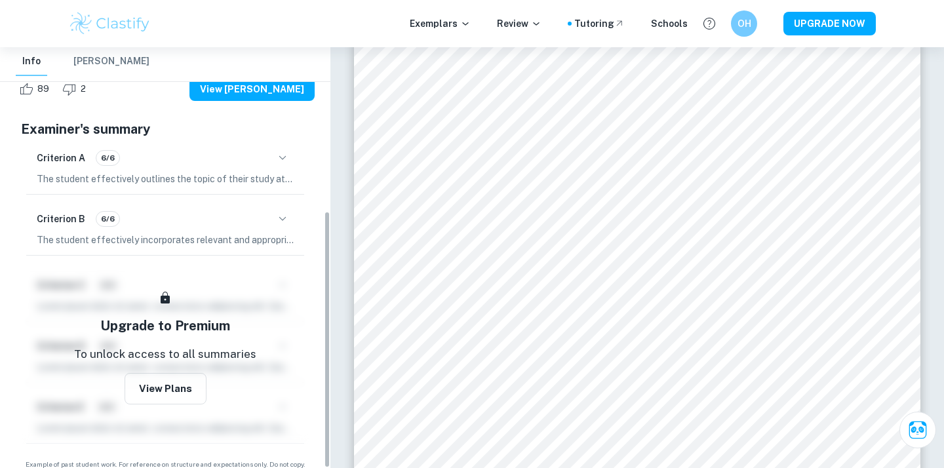
scroll to position [267, 0]
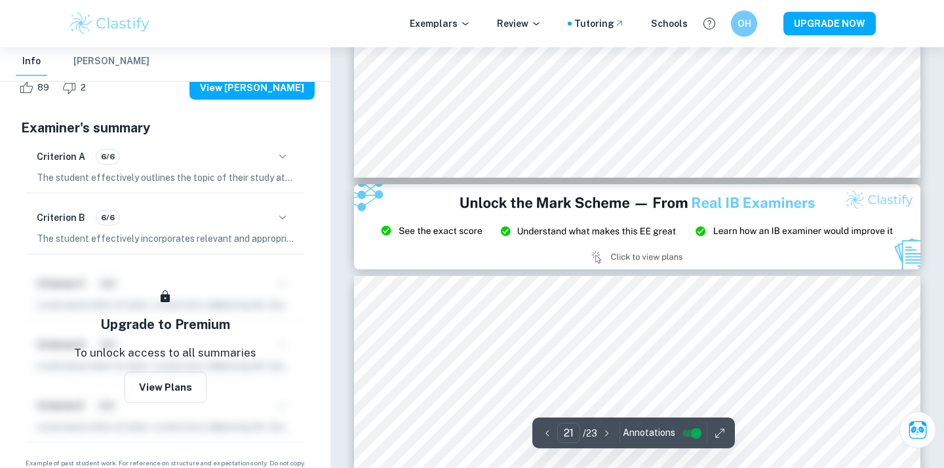
type input "20"
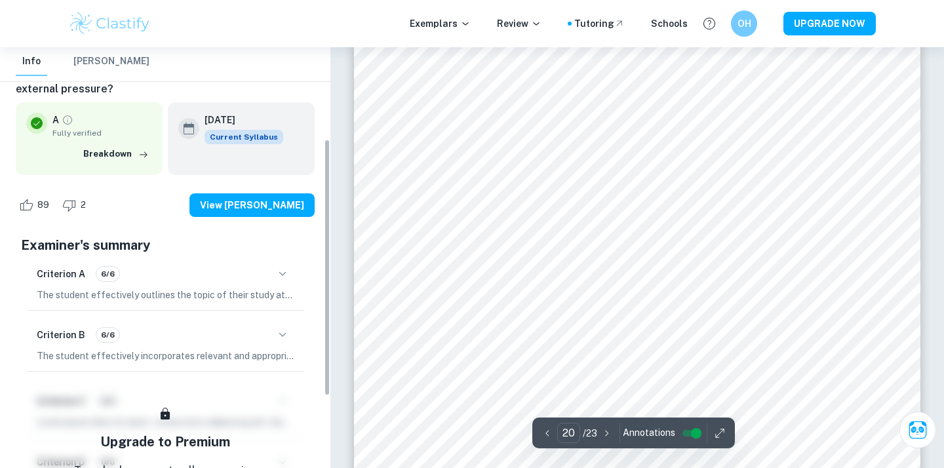
scroll to position [0, 0]
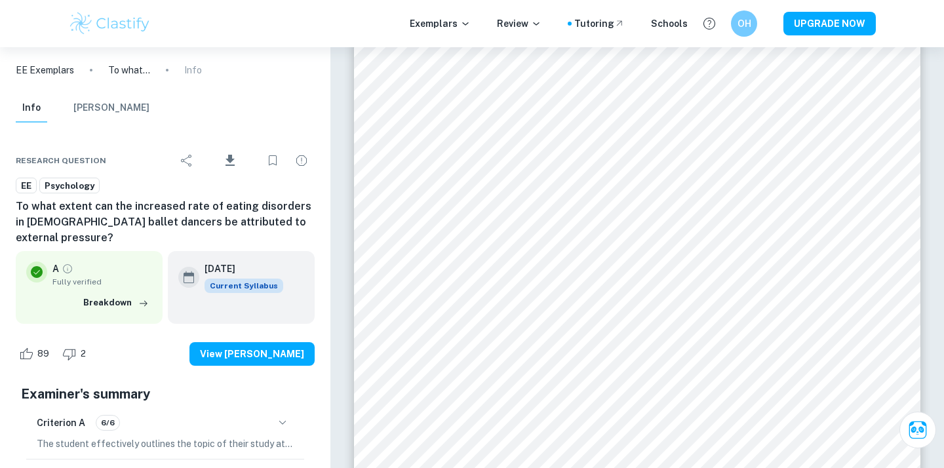
click at [87, 104] on button "[PERSON_NAME]" at bounding box center [111, 108] width 76 height 29
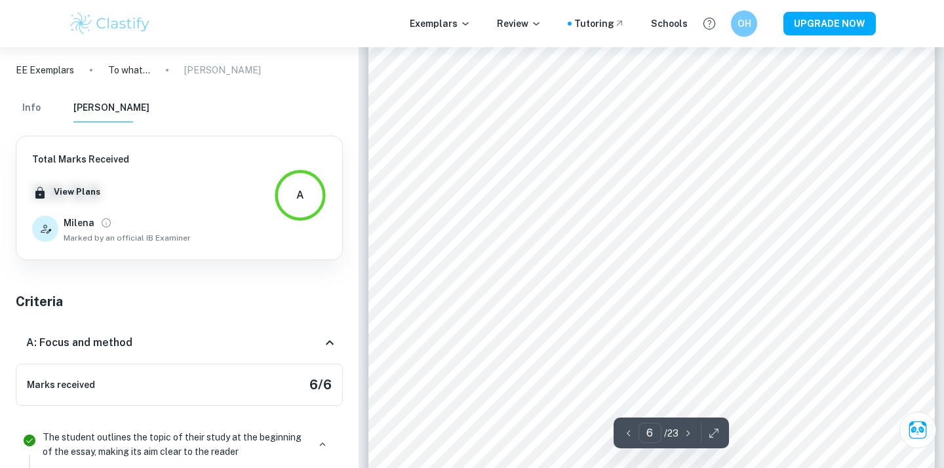
type input "5"
